Goal: Navigation & Orientation: Find specific page/section

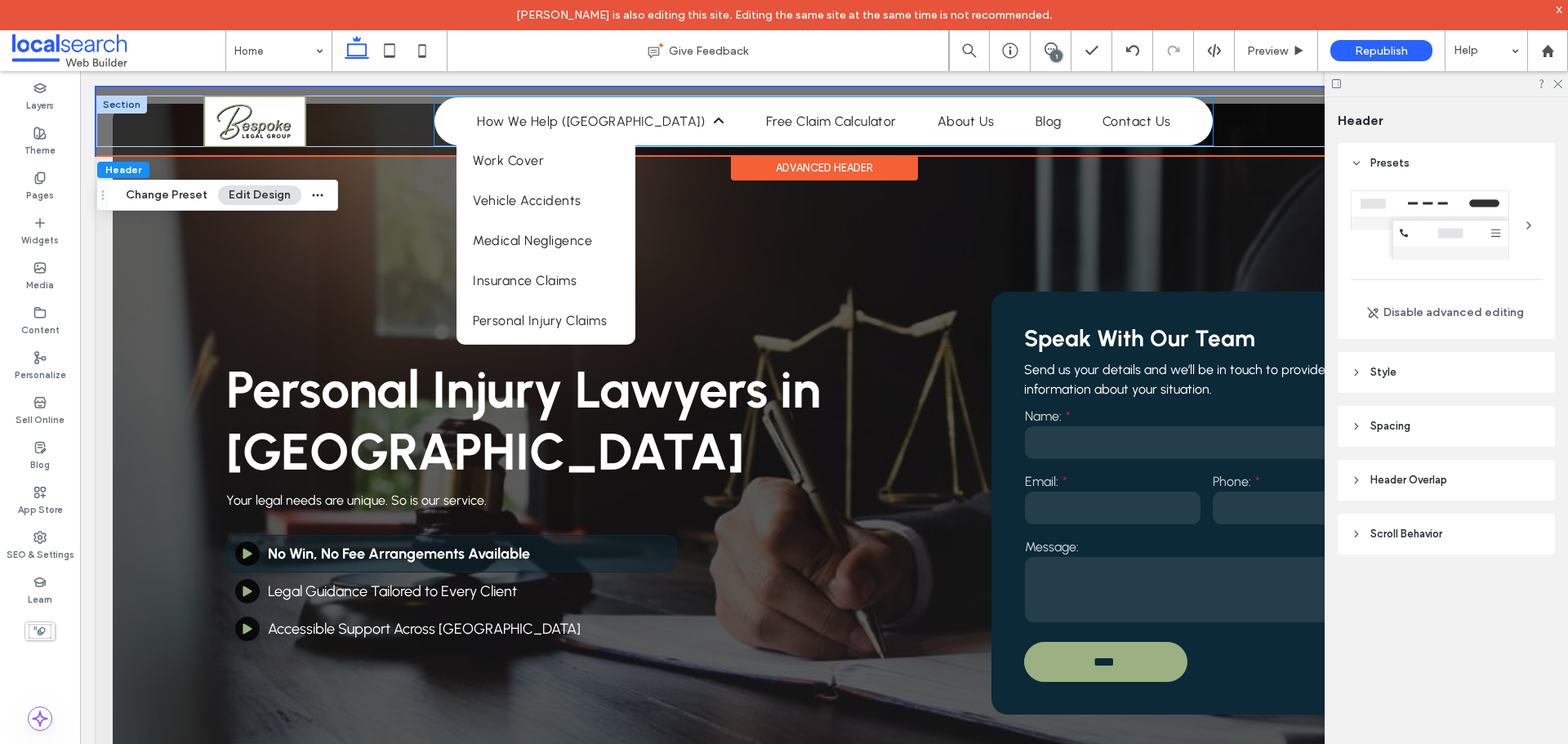
scroll to position [245, 0]
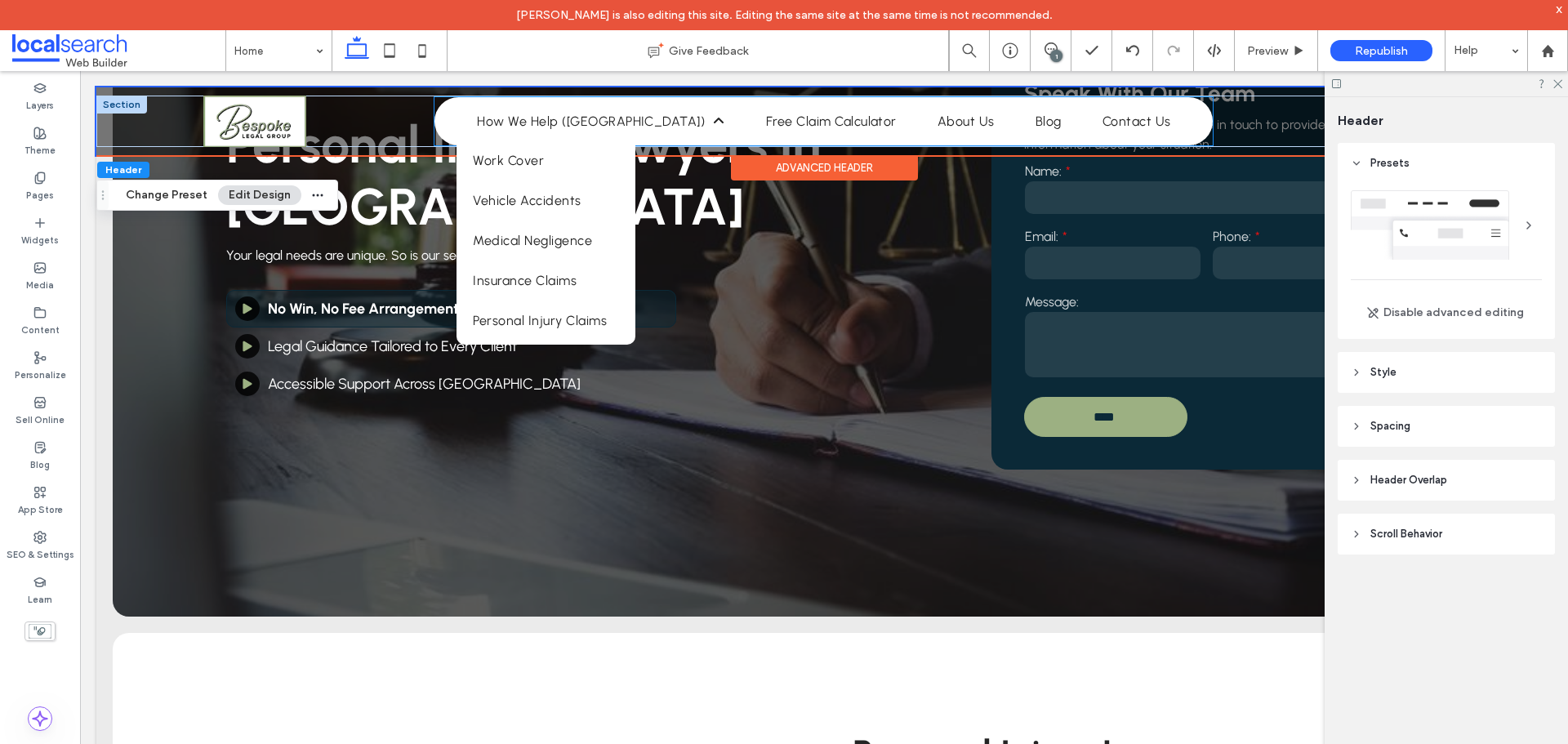
click at [683, 118] on li "How We Help ([GEOGRAPHIC_DATA]) Work Cover Vehicle Accidents Medical Negligence…" at bounding box center [601, 121] width 288 height 32
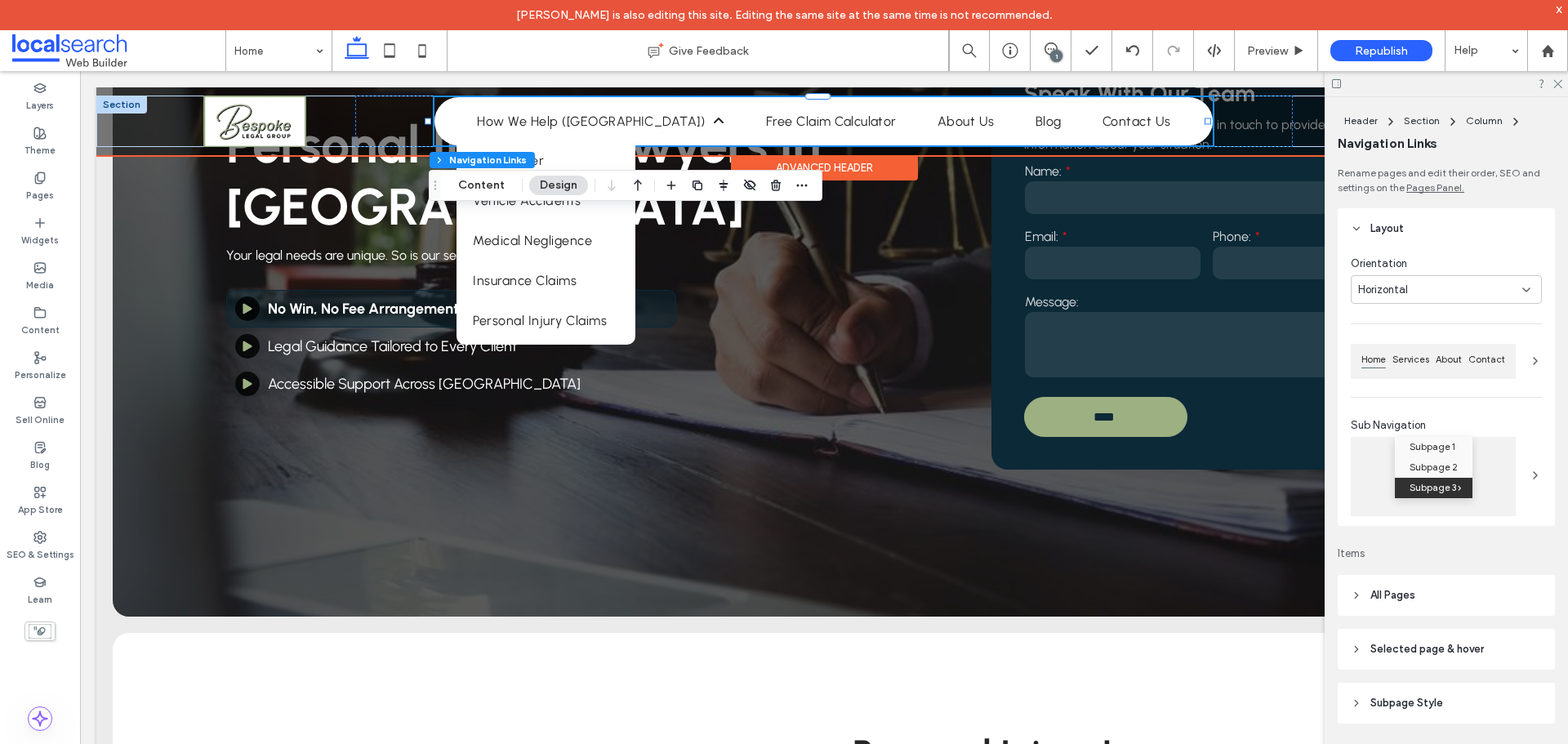
click at [683, 118] on li "How We Help ([GEOGRAPHIC_DATA]) Work Cover Vehicle Accidents Medical Negligence…" at bounding box center [601, 121] width 288 height 32
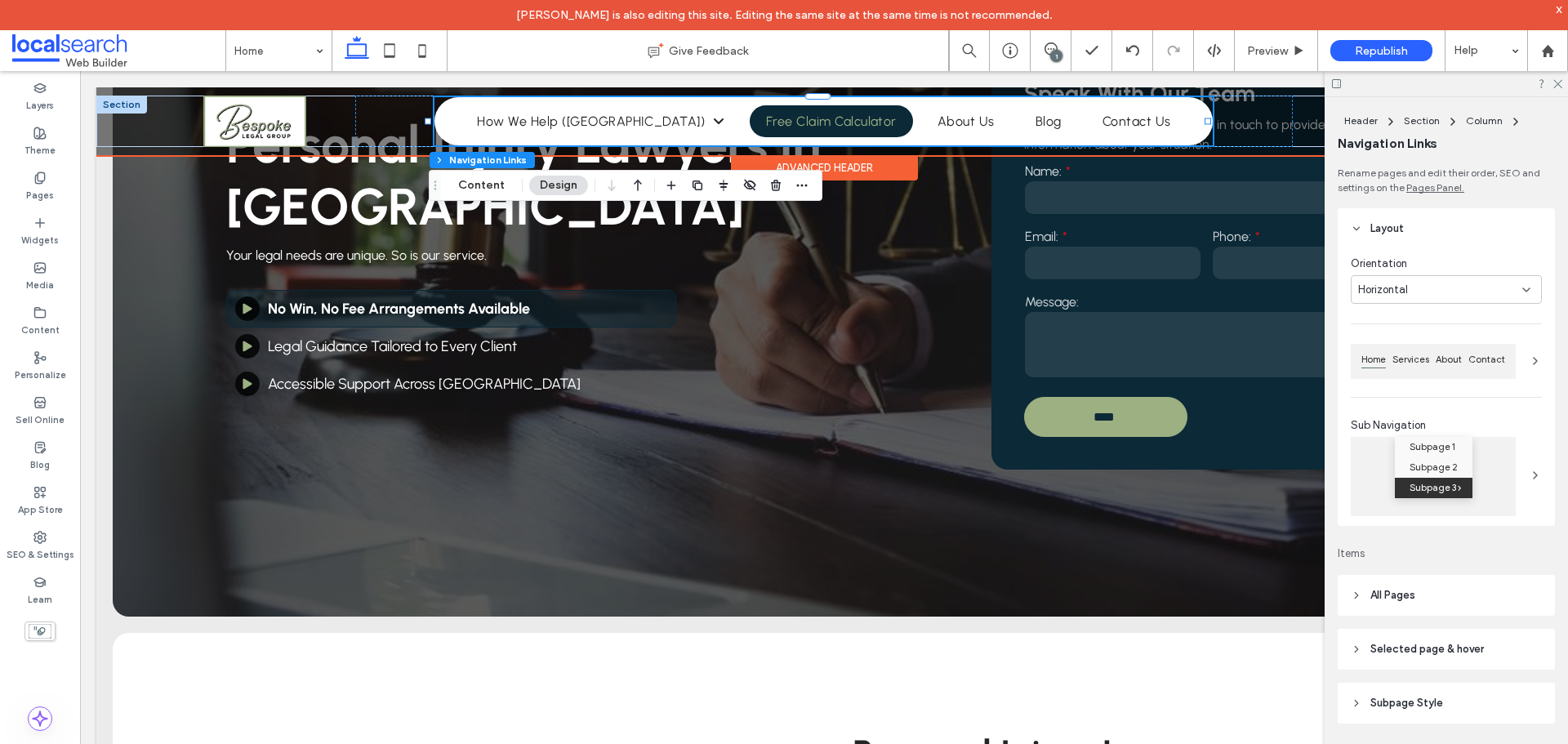
click at [766, 114] on span "Free Claim Calculator" at bounding box center [831, 121] width 130 height 16
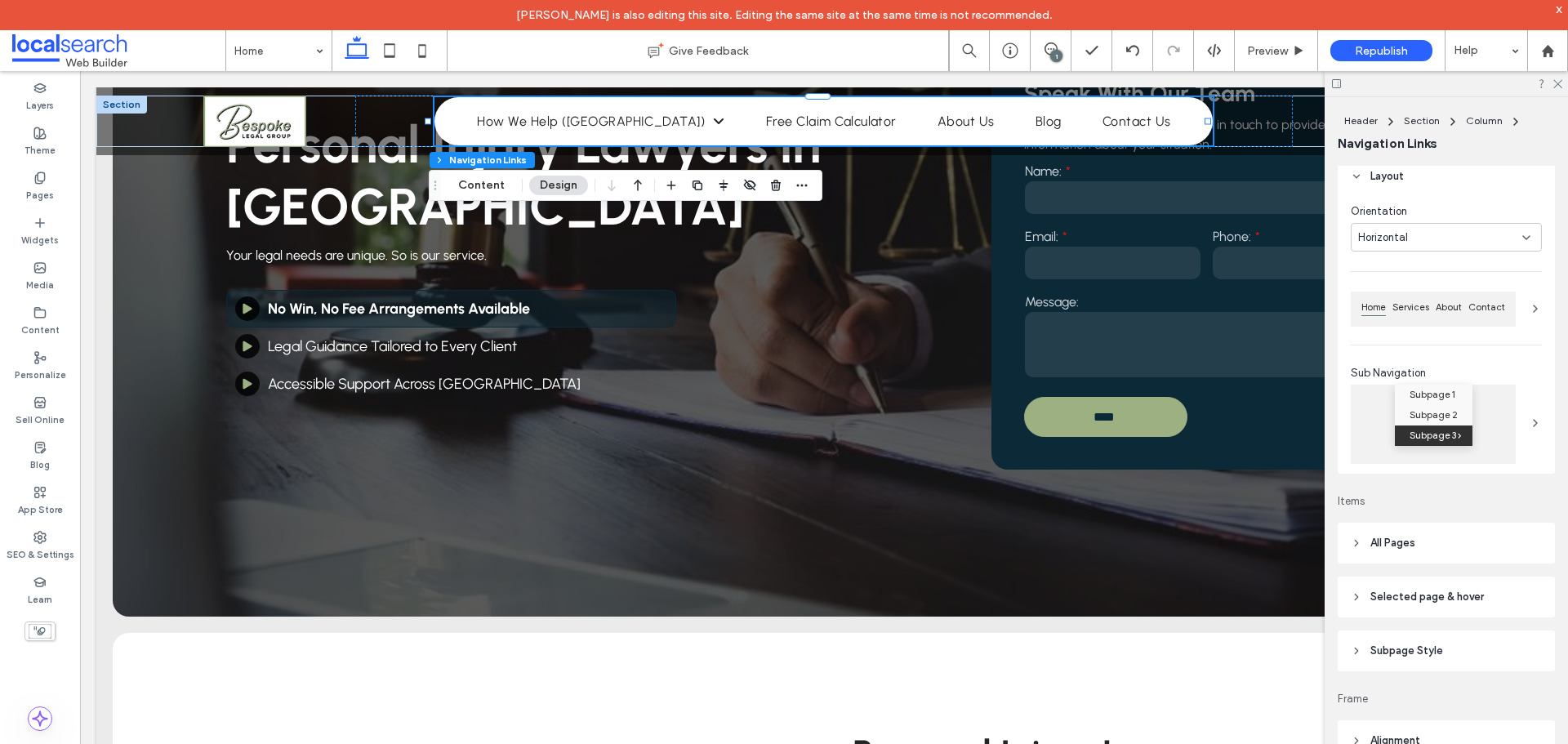
scroll to position [82, 0]
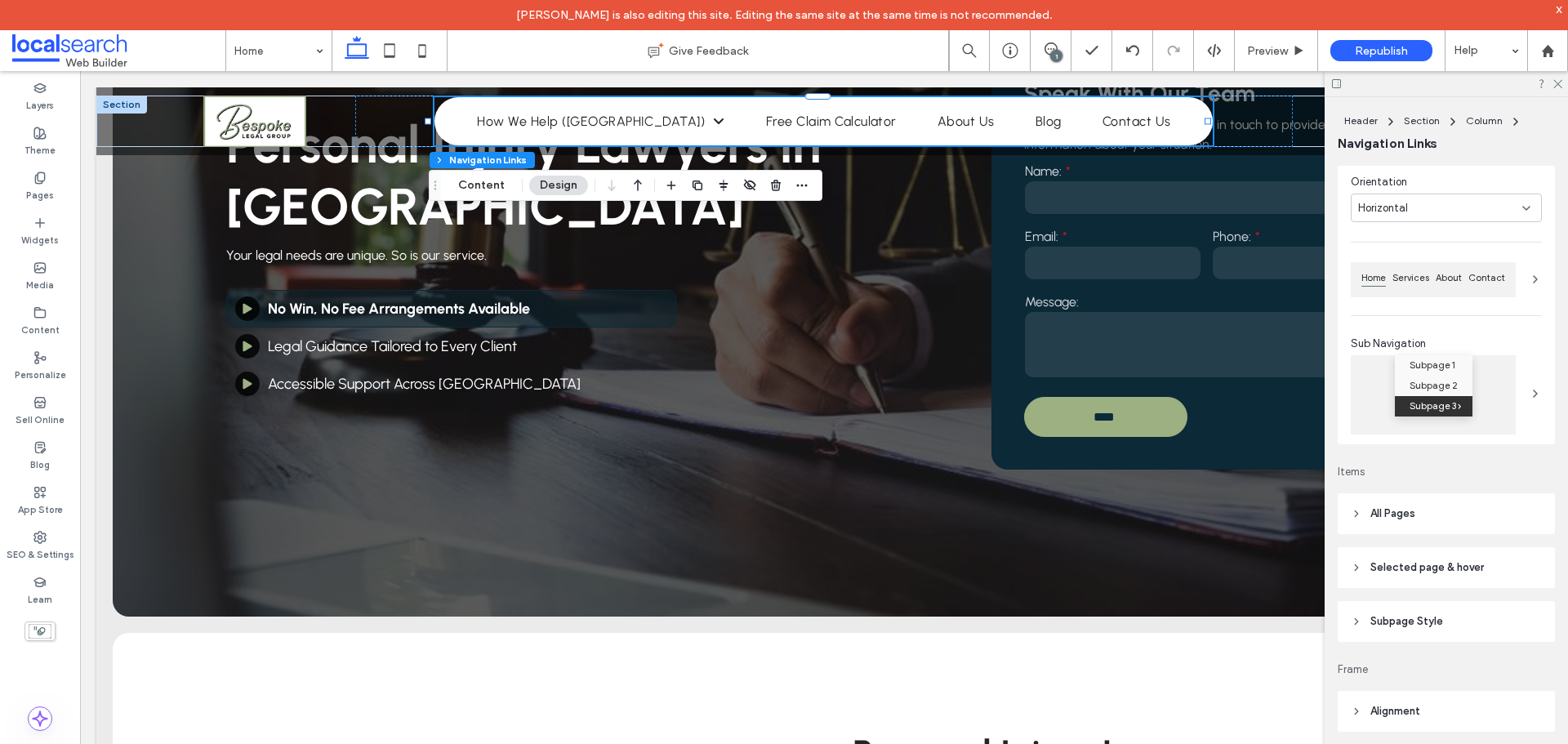
click at [1443, 508] on header "All Pages" at bounding box center [1446, 513] width 217 height 40
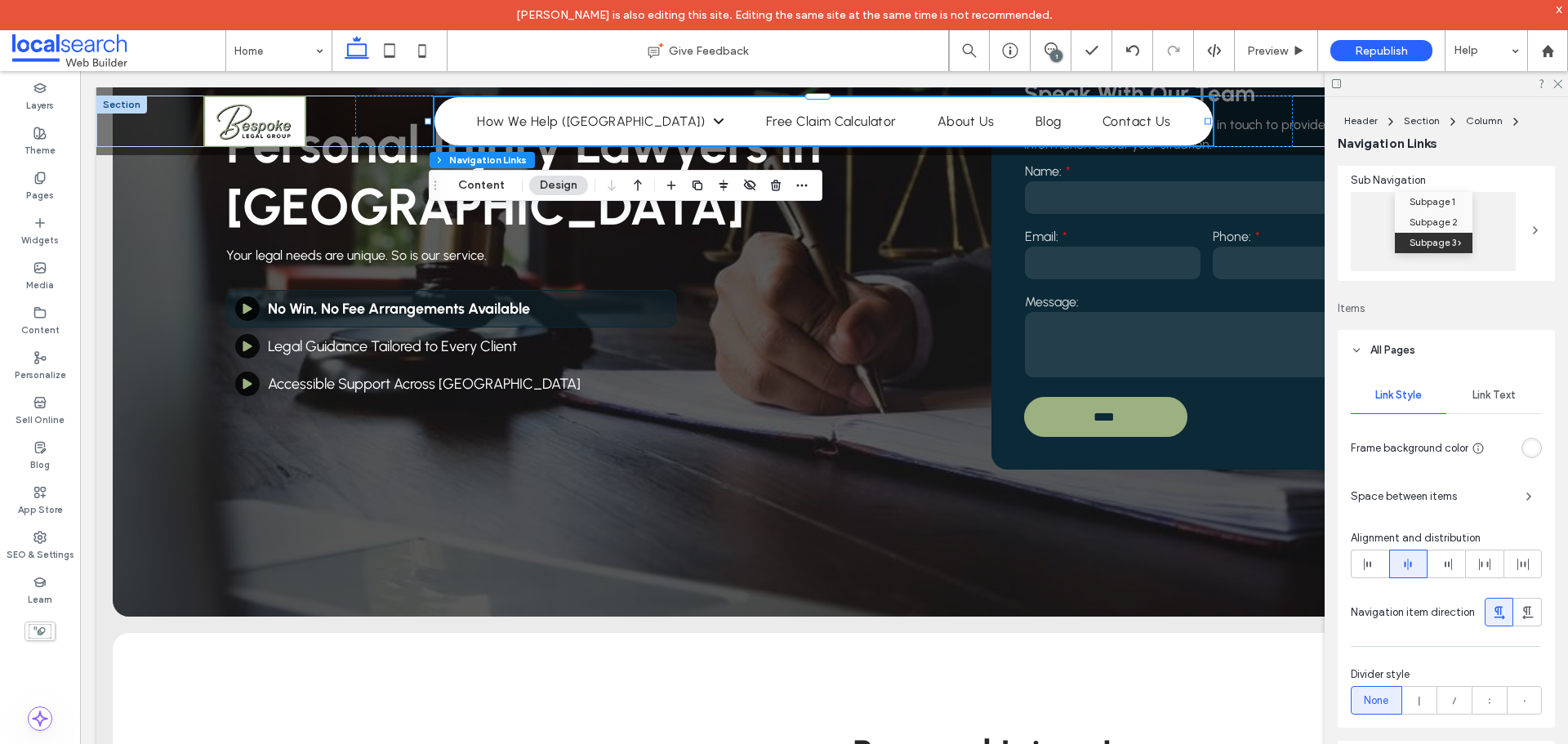
click at [1484, 398] on span "Link Text" at bounding box center [1494, 395] width 43 height 13
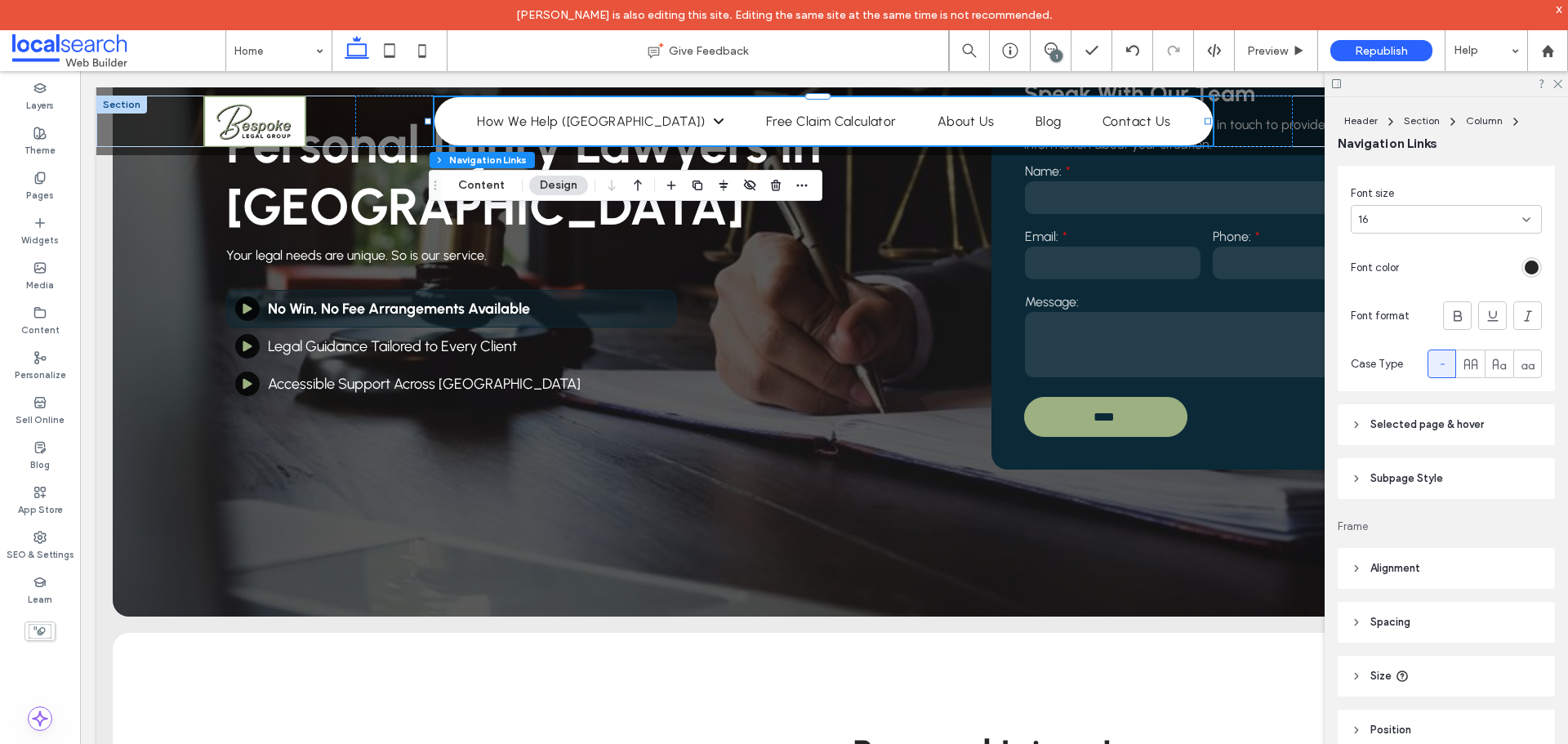
scroll to position [653, 0]
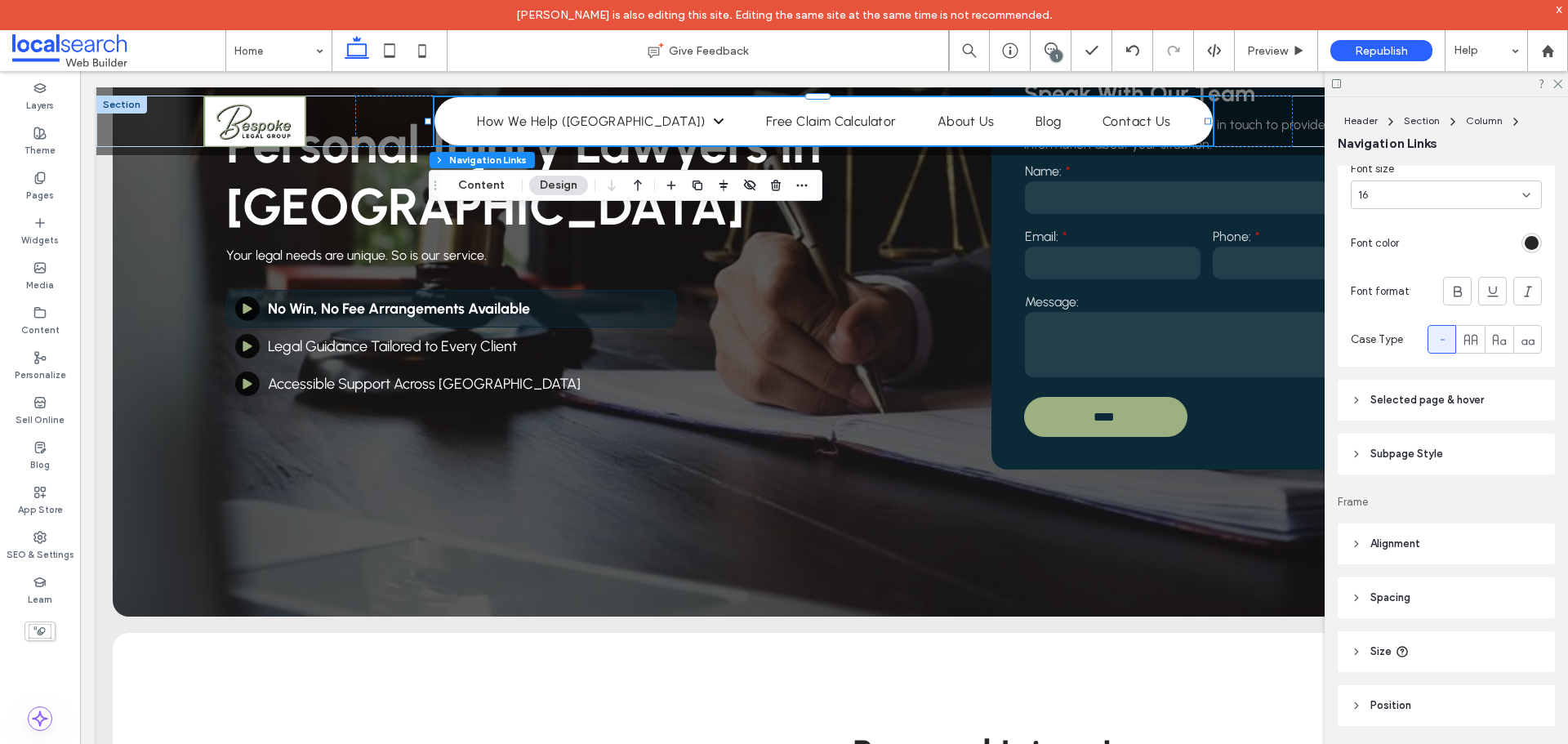
click at [1464, 402] on span "Selected page & hover" at bounding box center [1427, 400] width 114 height 17
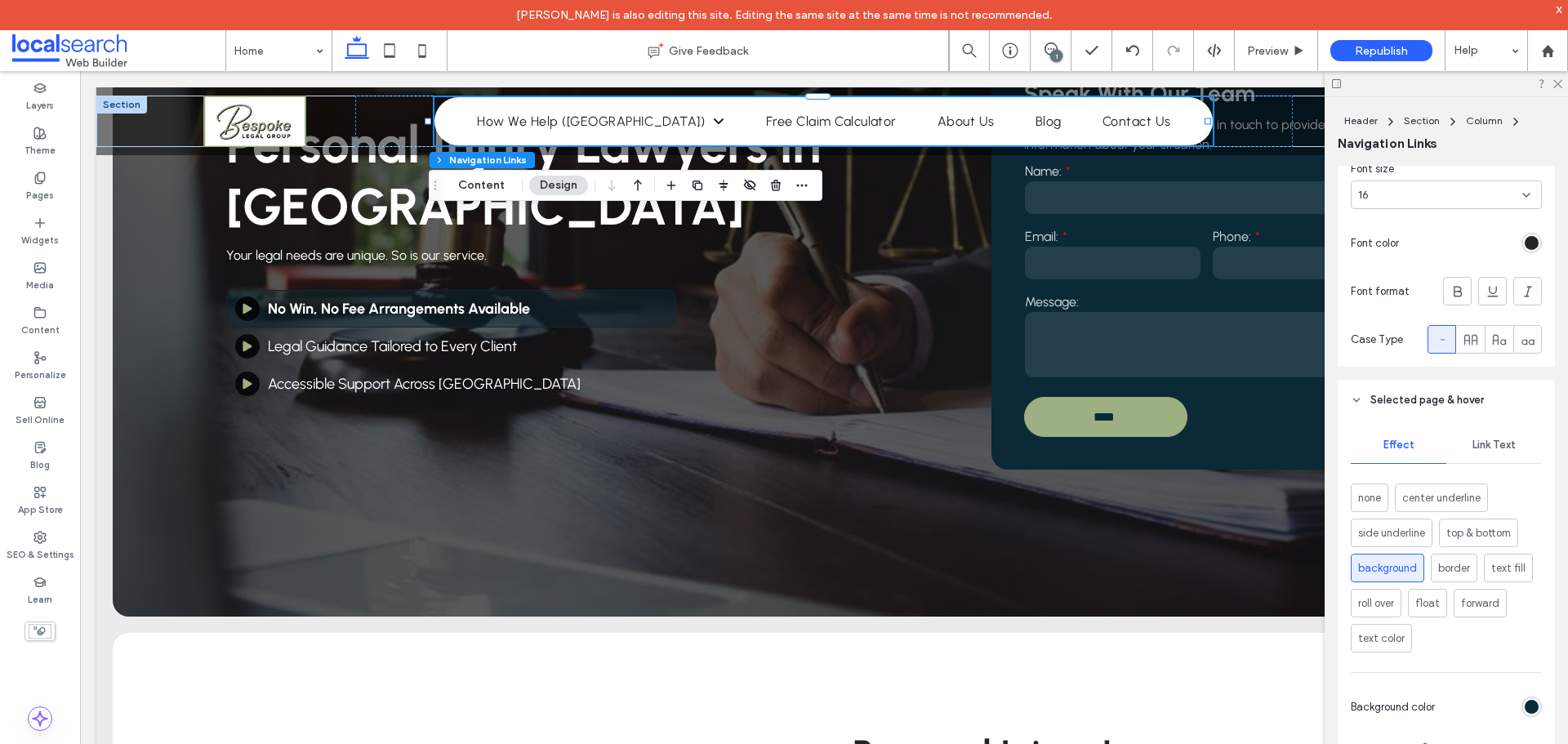
click at [1480, 453] on div "Link Text" at bounding box center [1494, 445] width 96 height 36
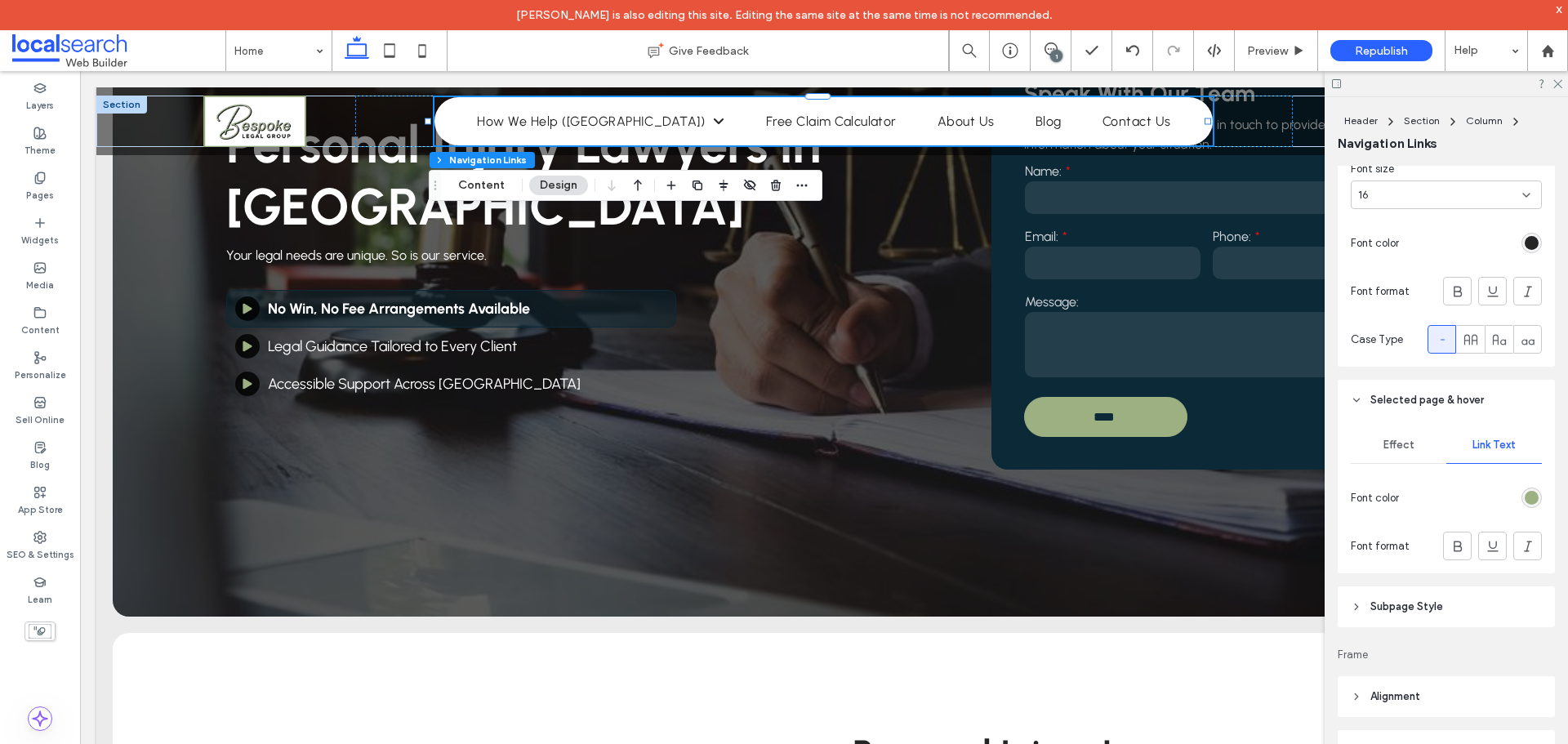
click at [1525, 490] on div "rgb(156, 176, 130)" at bounding box center [1531, 498] width 20 height 20
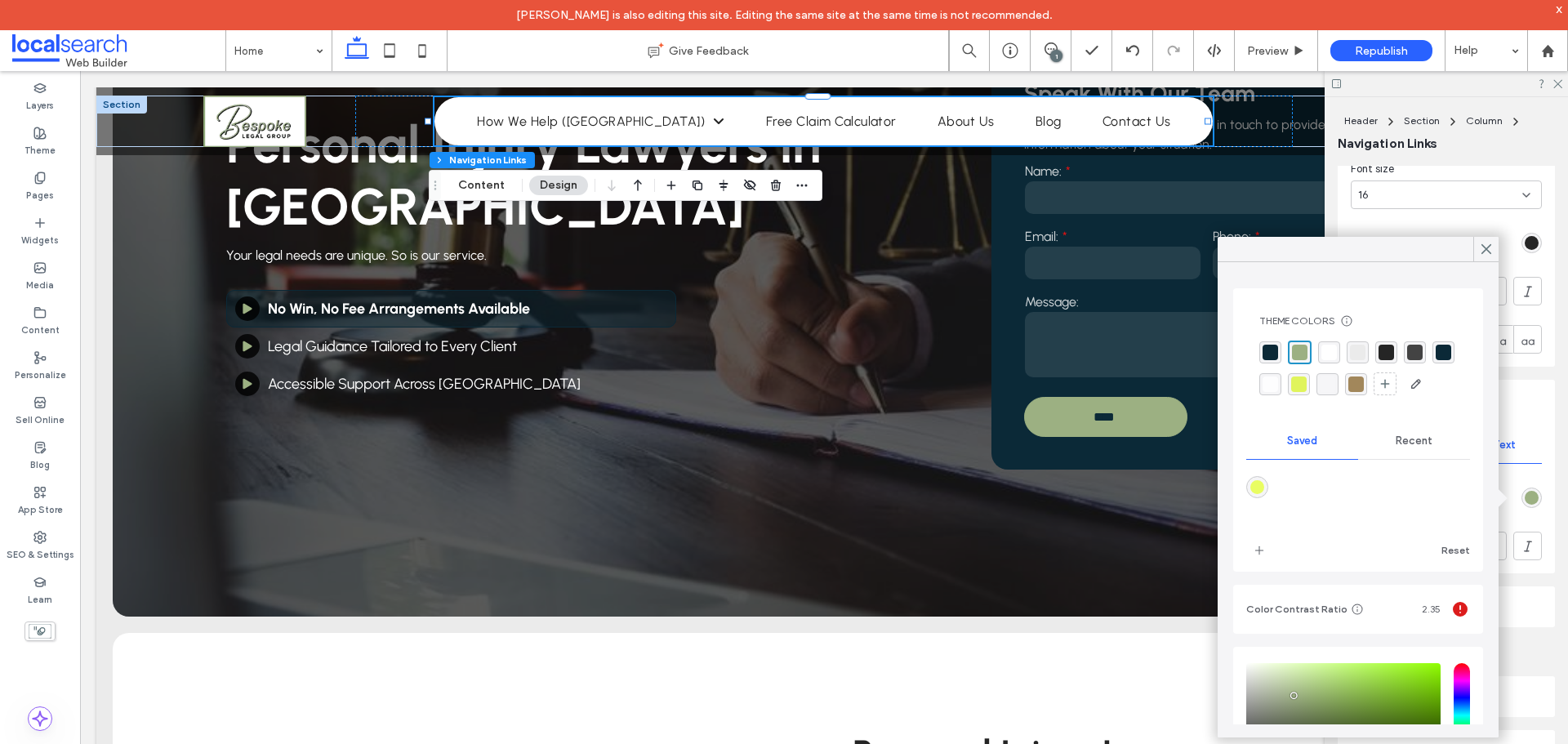
click at [1335, 351] on div "rgba(255, 255, 255, 1)" at bounding box center [1328, 352] width 16 height 16
click at [413, 41] on icon at bounding box center [423, 51] width 33 height 33
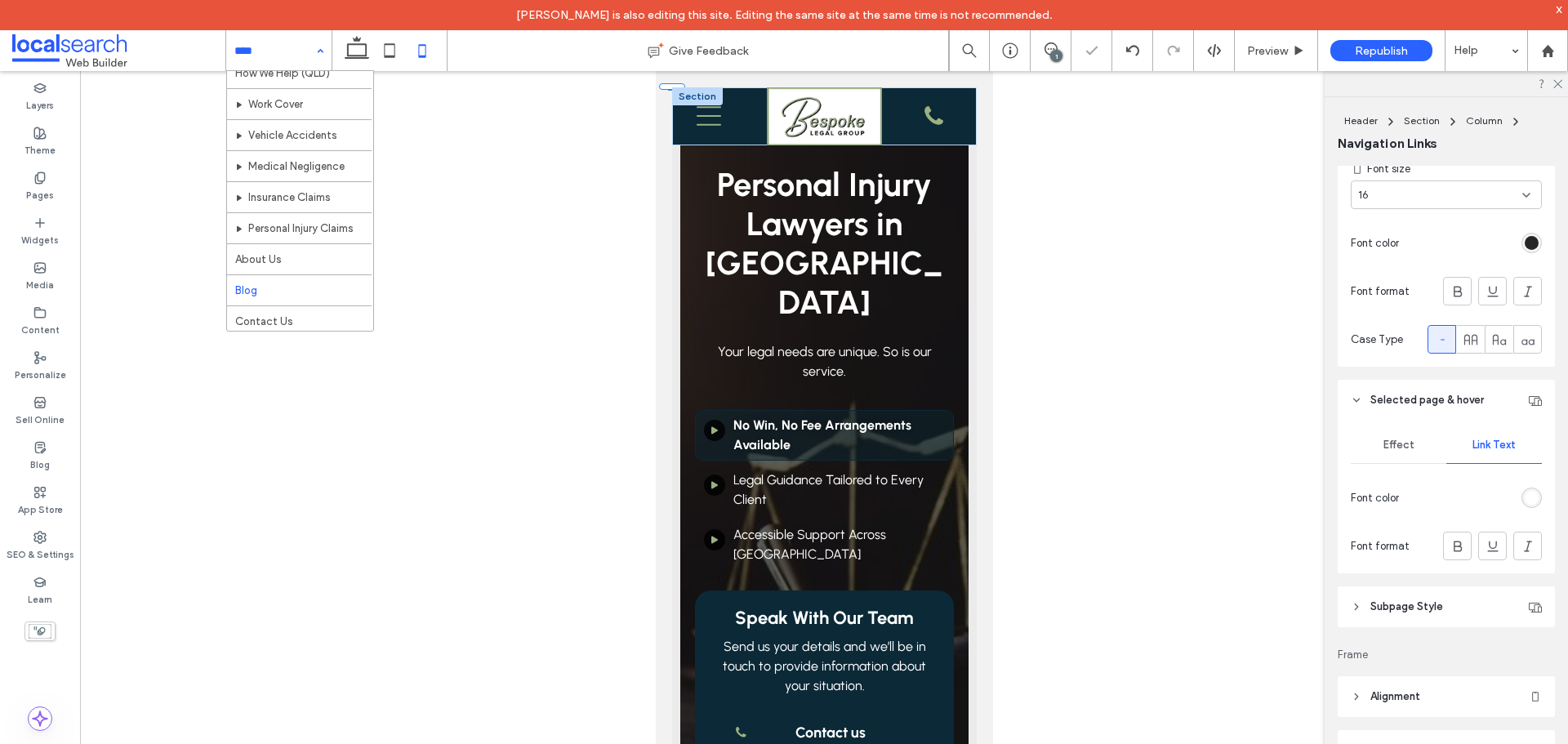
scroll to position [297, 0]
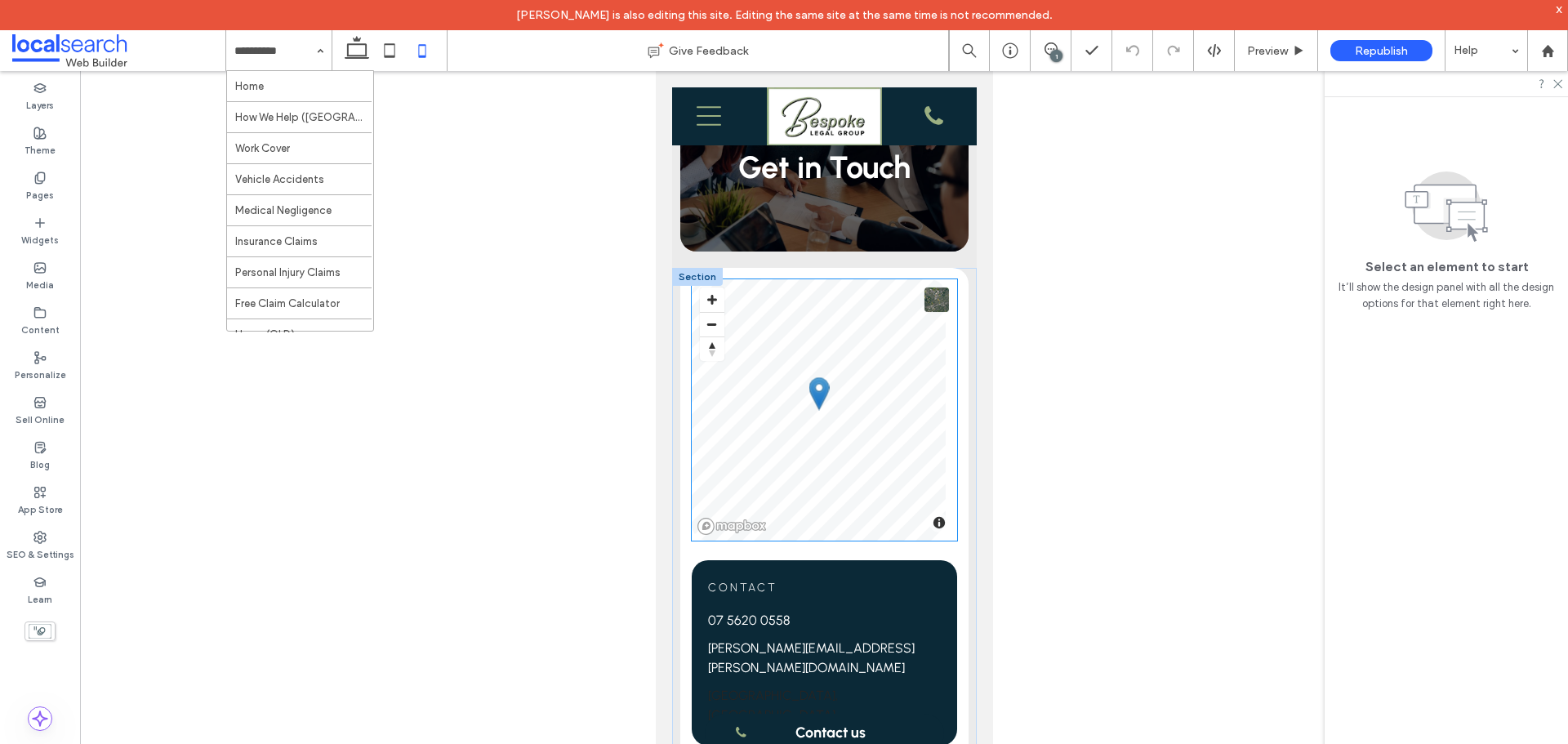
scroll to position [408, 0]
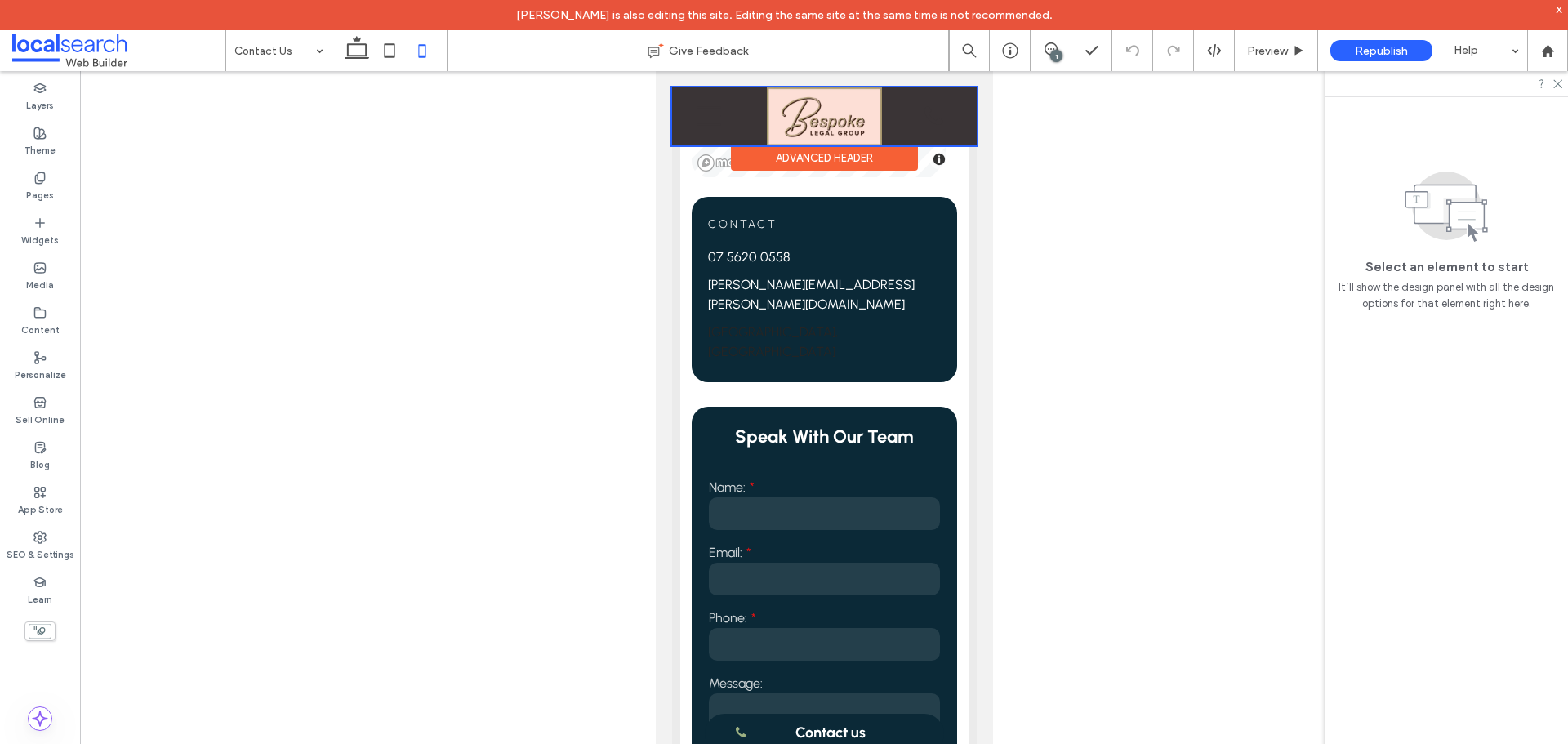
click at [898, 121] on div at bounding box center [824, 116] width 305 height 58
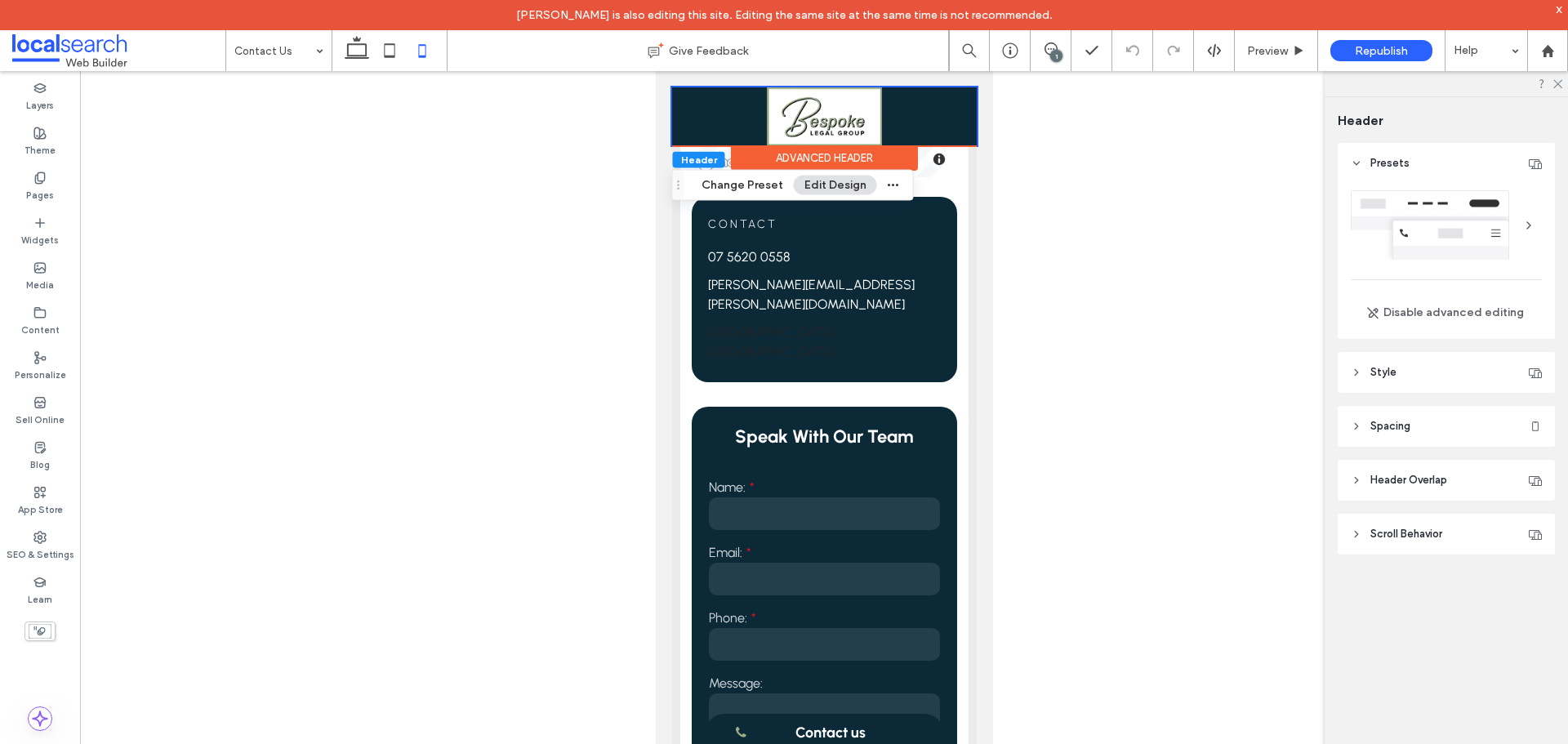
click at [871, 161] on div "Advanced Header" at bounding box center [824, 158] width 187 height 26
click at [1407, 535] on span "Scroll Behavior" at bounding box center [1406, 534] width 72 height 17
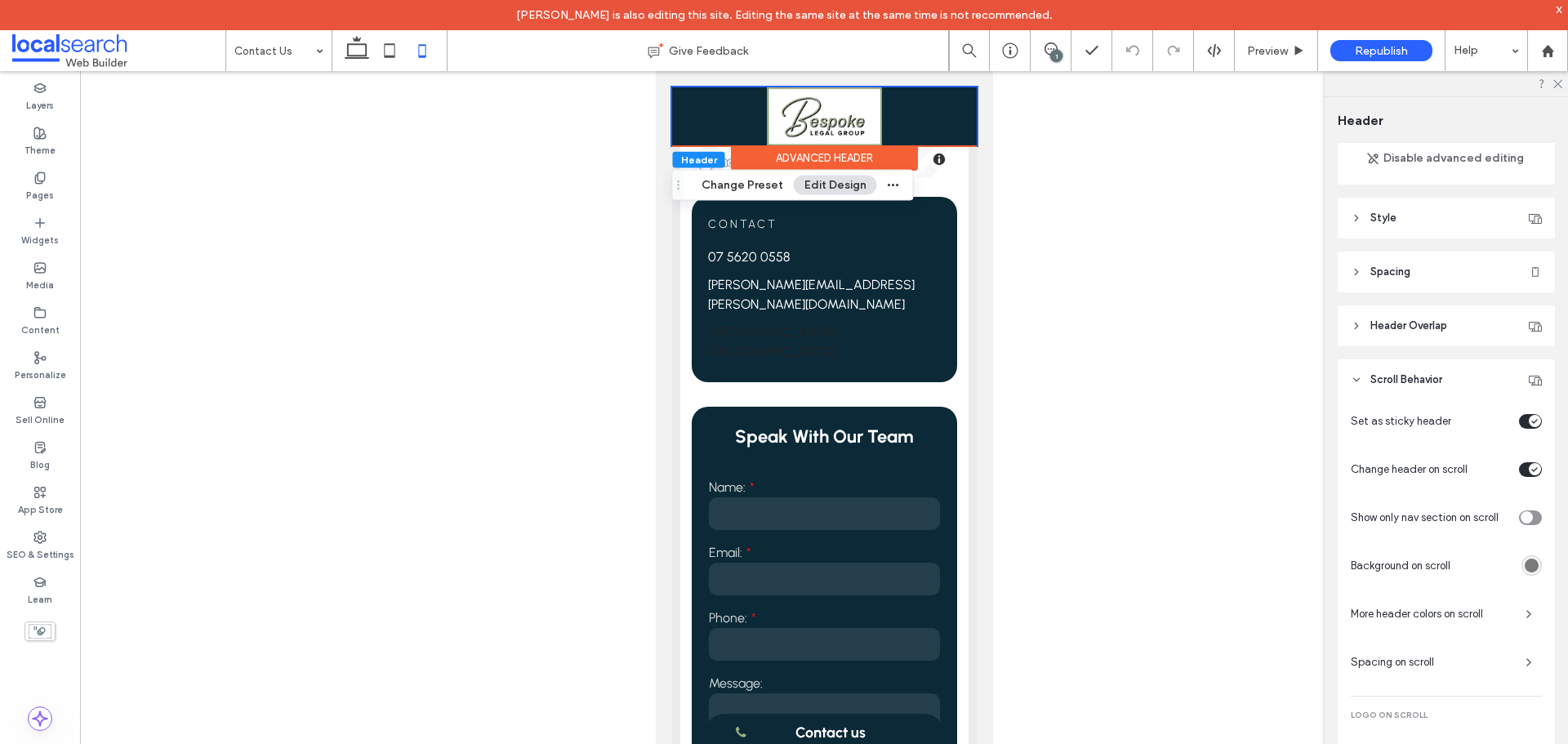
scroll to position [153, 0]
click at [1421, 614] on span "More header colors on scroll" at bounding box center [1431, 614] width 162 height 17
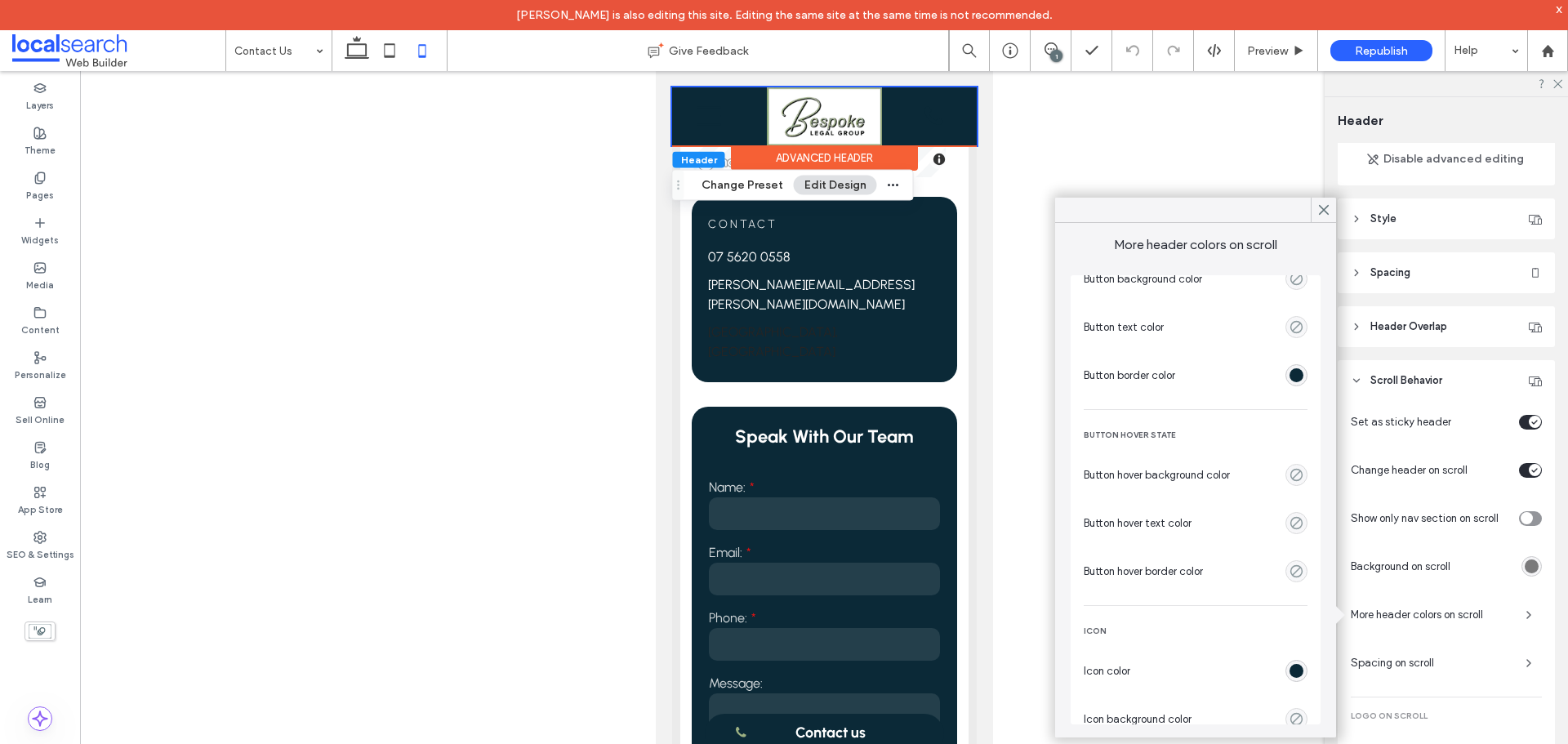
scroll to position [319, 0]
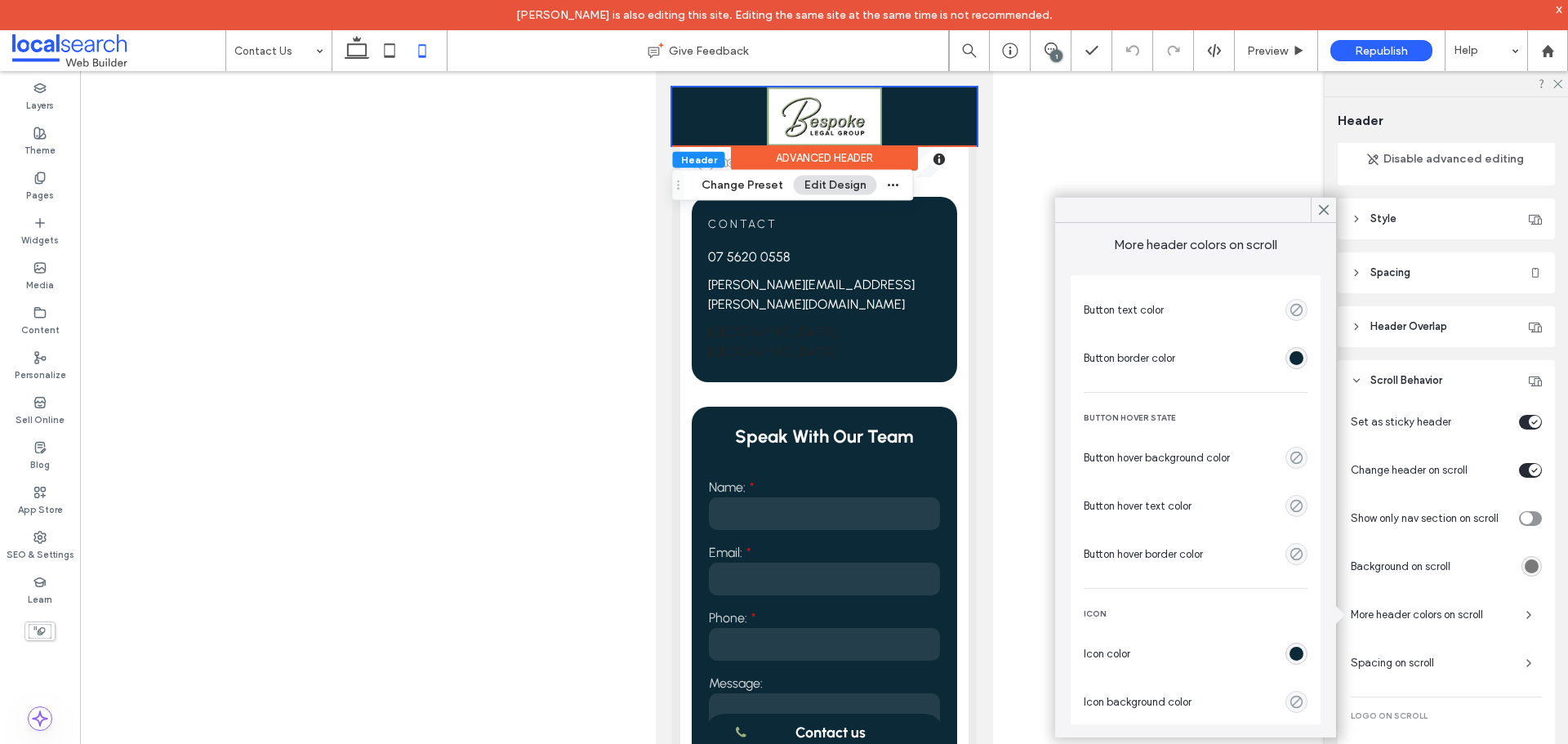
click at [1290, 649] on div "rgba(11,41,55,1)" at bounding box center [1296, 653] width 14 height 14
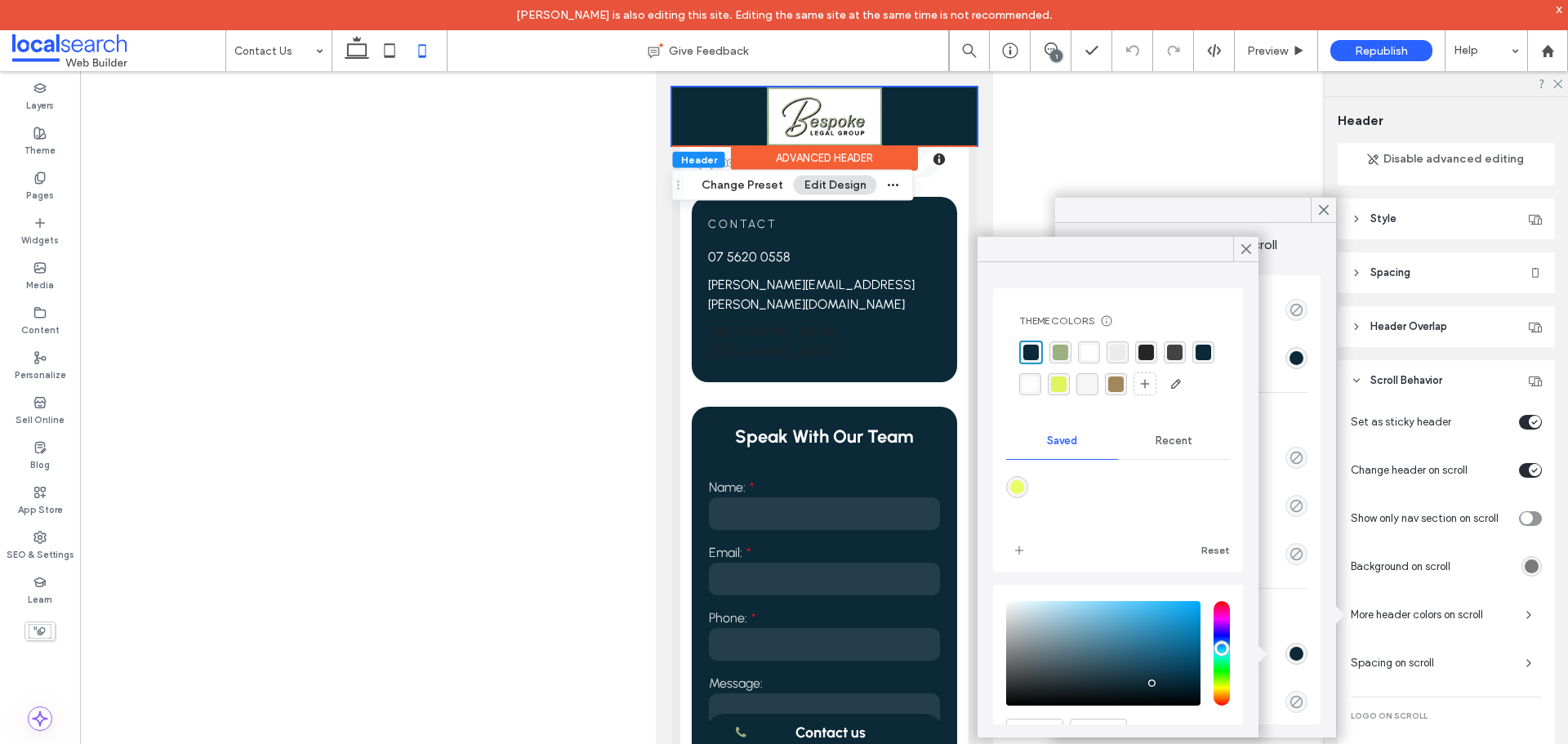
click at [1066, 356] on div "rgba(156,176,130,1)" at bounding box center [1060, 352] width 16 height 16
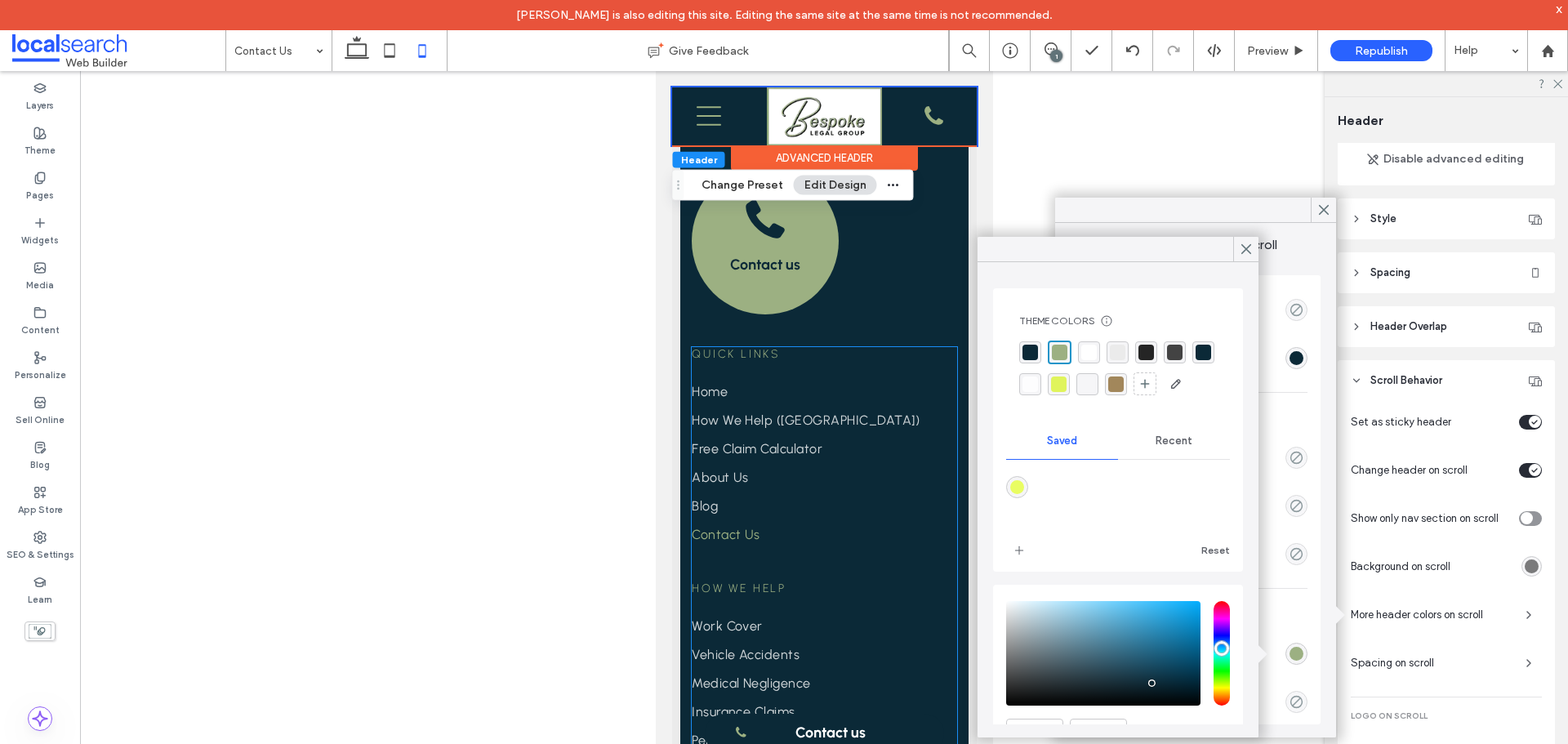
scroll to position [1959, 0]
